Goal: Task Accomplishment & Management: Check status

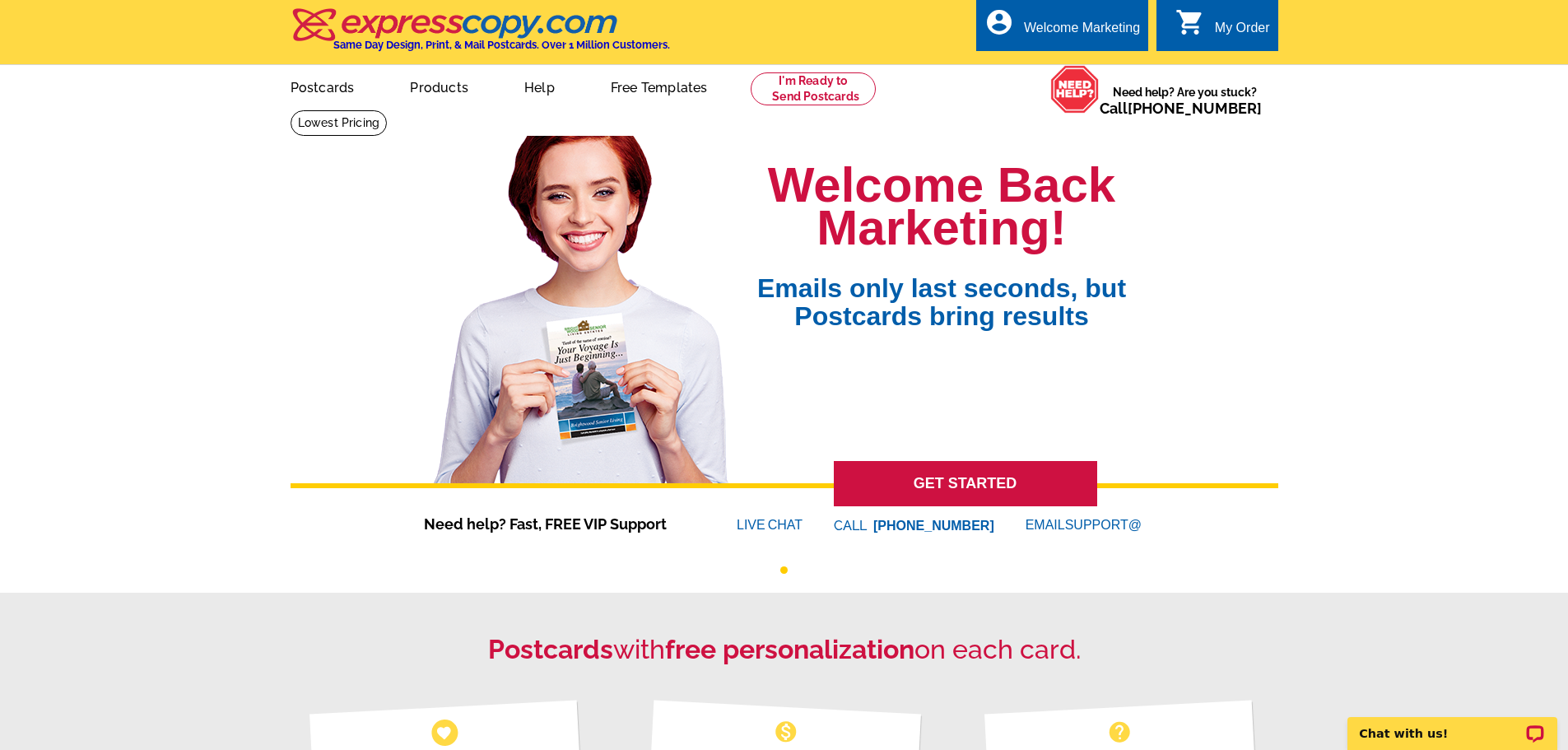
click at [1209, 25] on link "0 shopping_cart My Order" at bounding box center [1223, 28] width 95 height 21
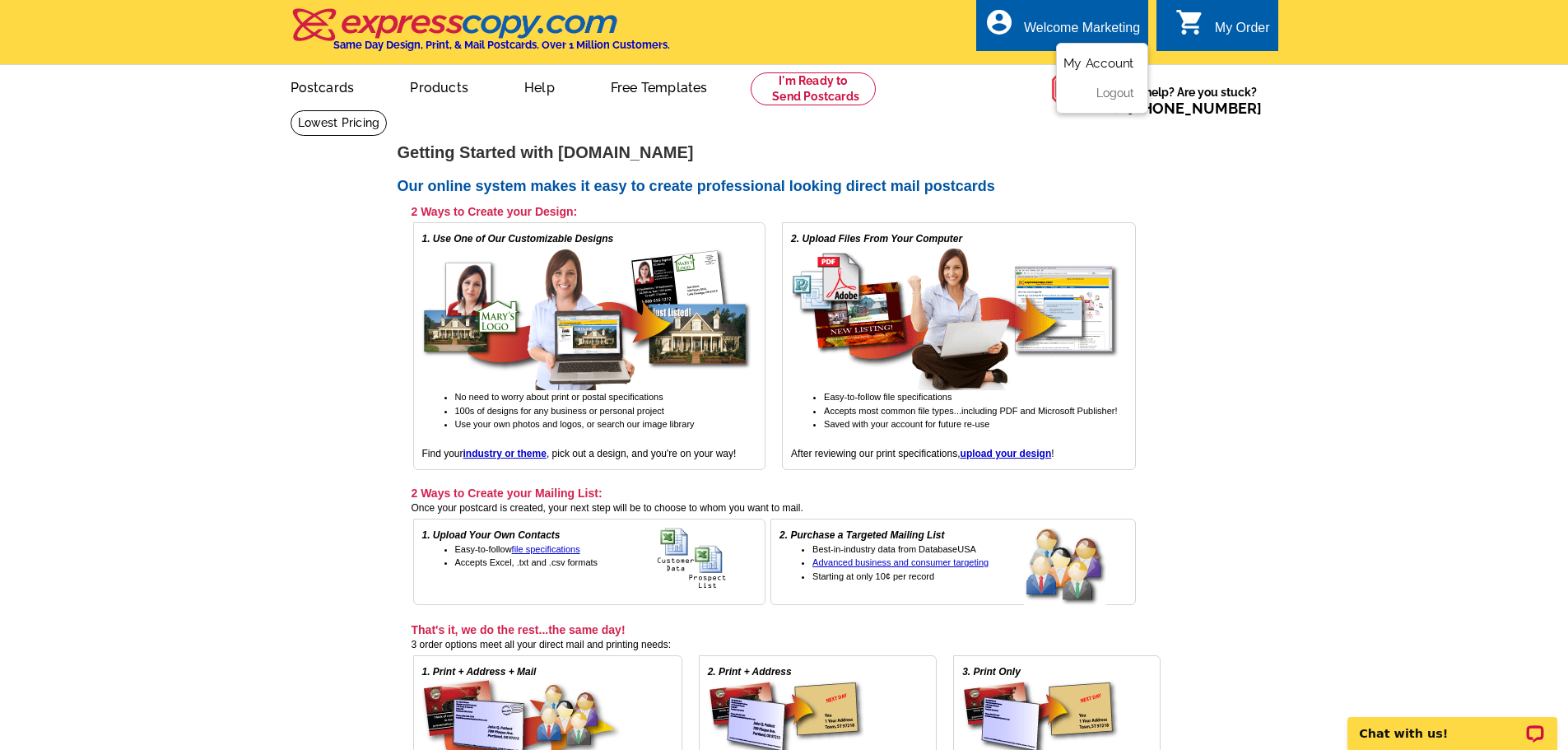
click at [1096, 61] on link "My Account" at bounding box center [1099, 63] width 71 height 15
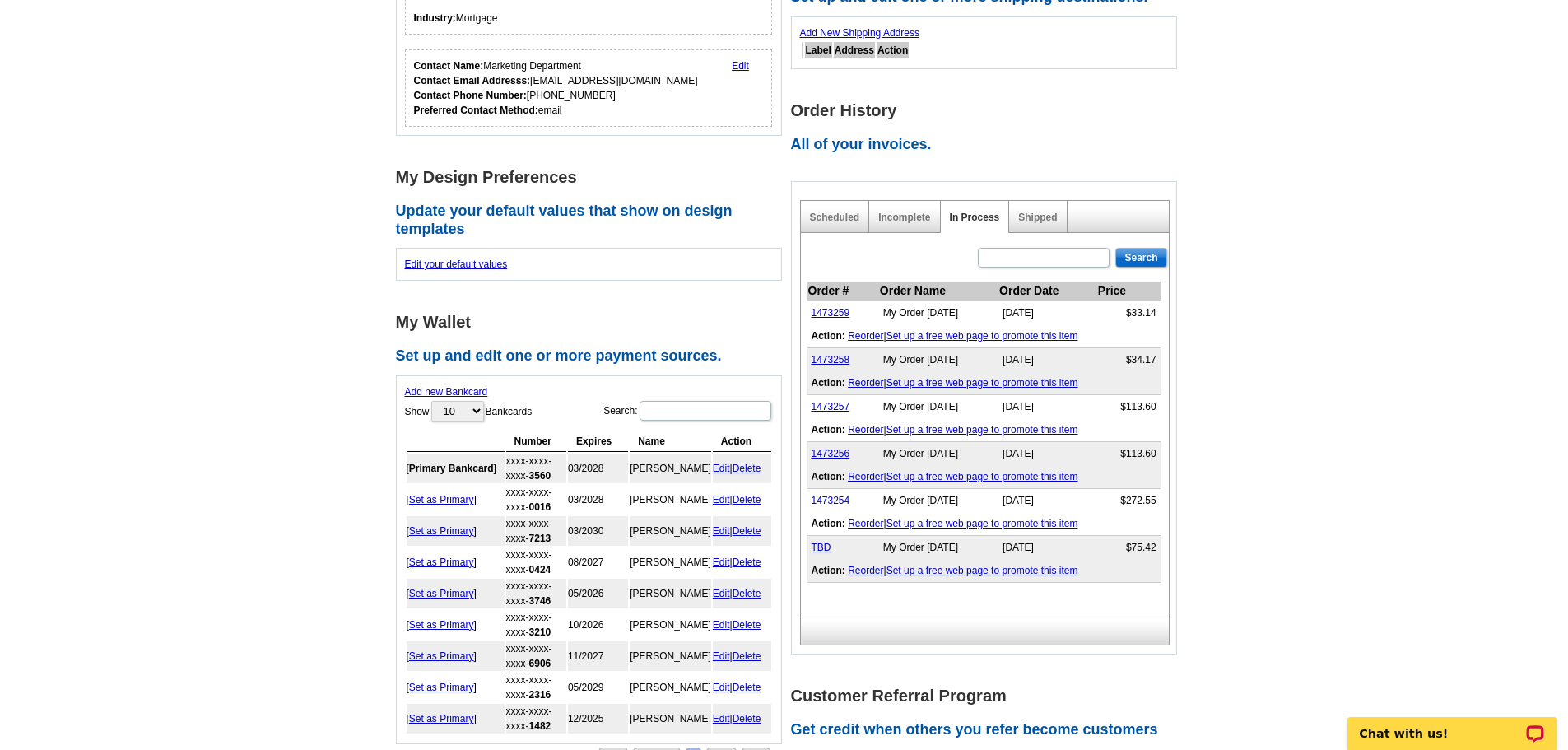
scroll to position [329, 0]
click at [1027, 218] on link "Shipped" at bounding box center [1037, 216] width 39 height 12
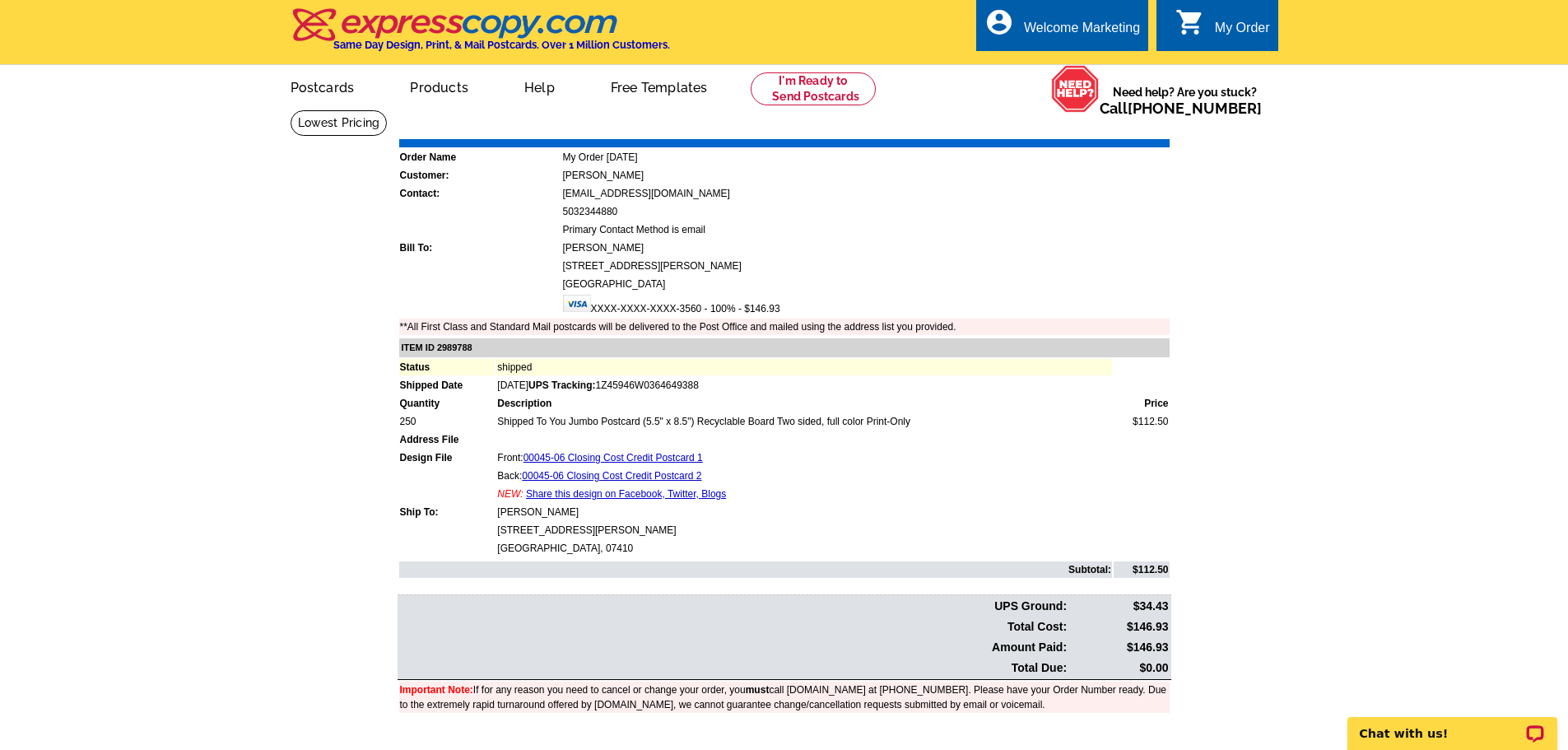
drag, startPoint x: 738, startPoint y: 385, endPoint x: 570, endPoint y: 370, distance: 168.7
click at [570, 370] on tbody "ITEM ID 2989788 Status shipped Shipped Date Aug-13-2025 UPS Tracking: 1Z45946W0…" at bounding box center [784, 458] width 771 height 239
click at [565, 395] on table "ITEM ID 2989788 Status shipped Shipped Date Aug-13-2025 UPS Tracking: 1Z45946W0…" at bounding box center [786, 457] width 778 height 242
drag, startPoint x: 558, startPoint y: 383, endPoint x: 757, endPoint y: 380, distance: 199.0
click at [757, 380] on td "Aug-13-2025 UPS Tracking: 1Z45946W0364649388" at bounding box center [804, 385] width 615 height 17
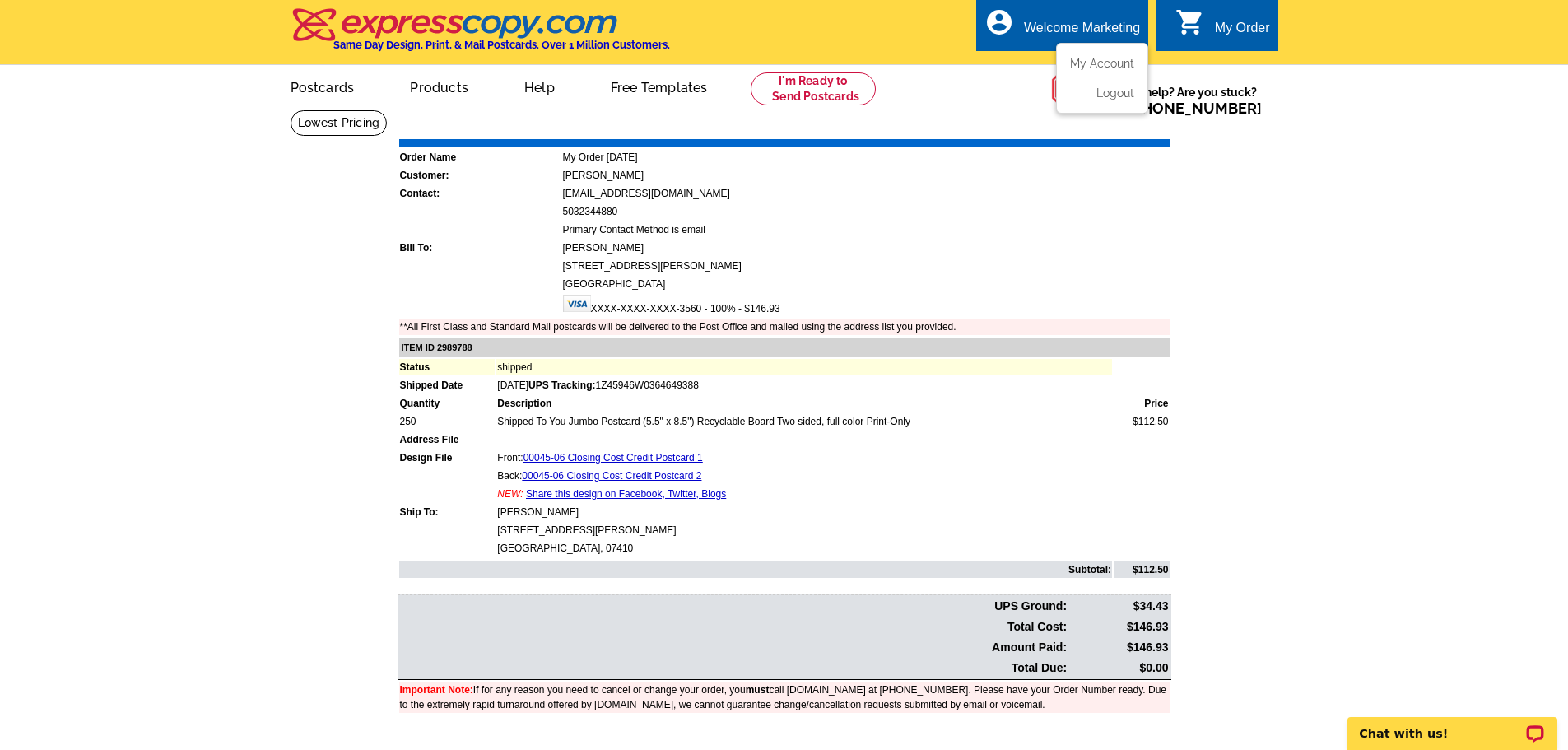
copy span "UPS Tracking: 1Z45946W0364649388"
